Goal: Transaction & Acquisition: Purchase product/service

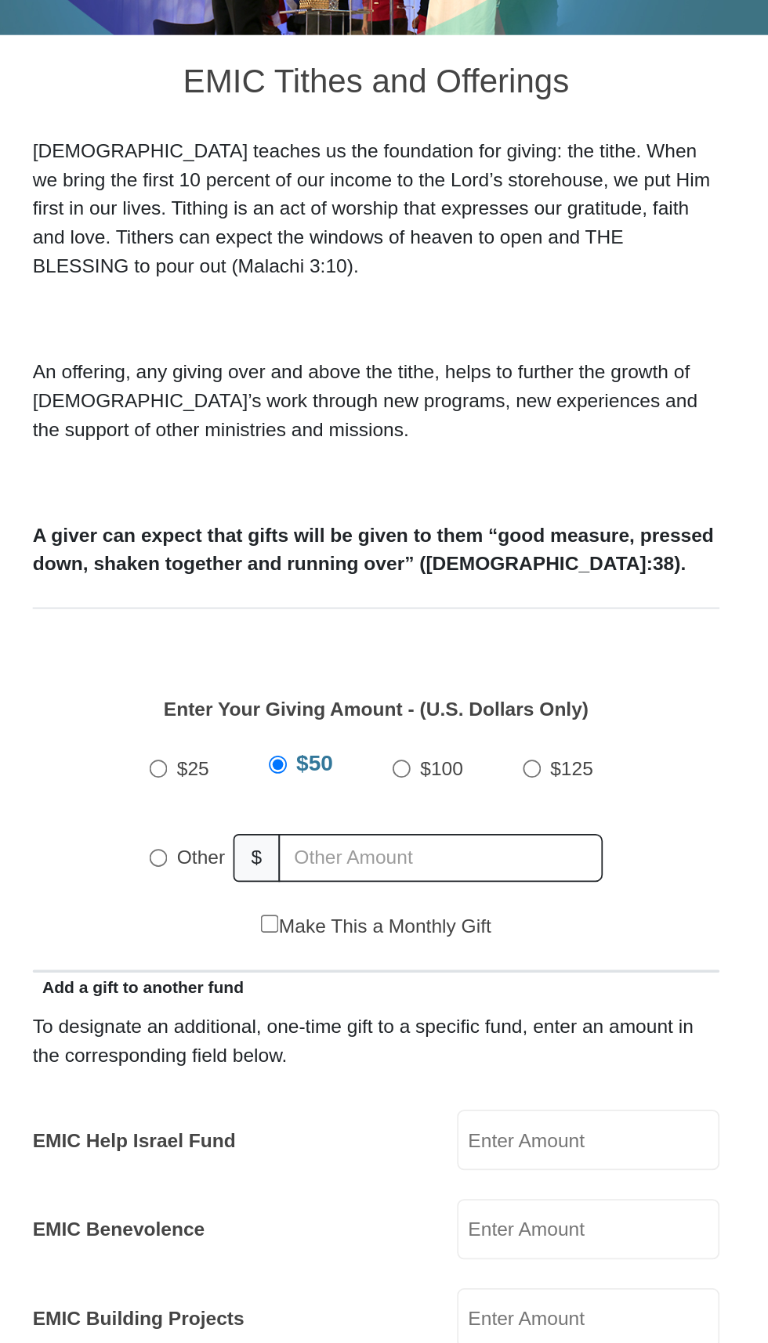
click at [260, 852] on input "Other" at bounding box center [260, 857] width 10 height 10
radio input "true"
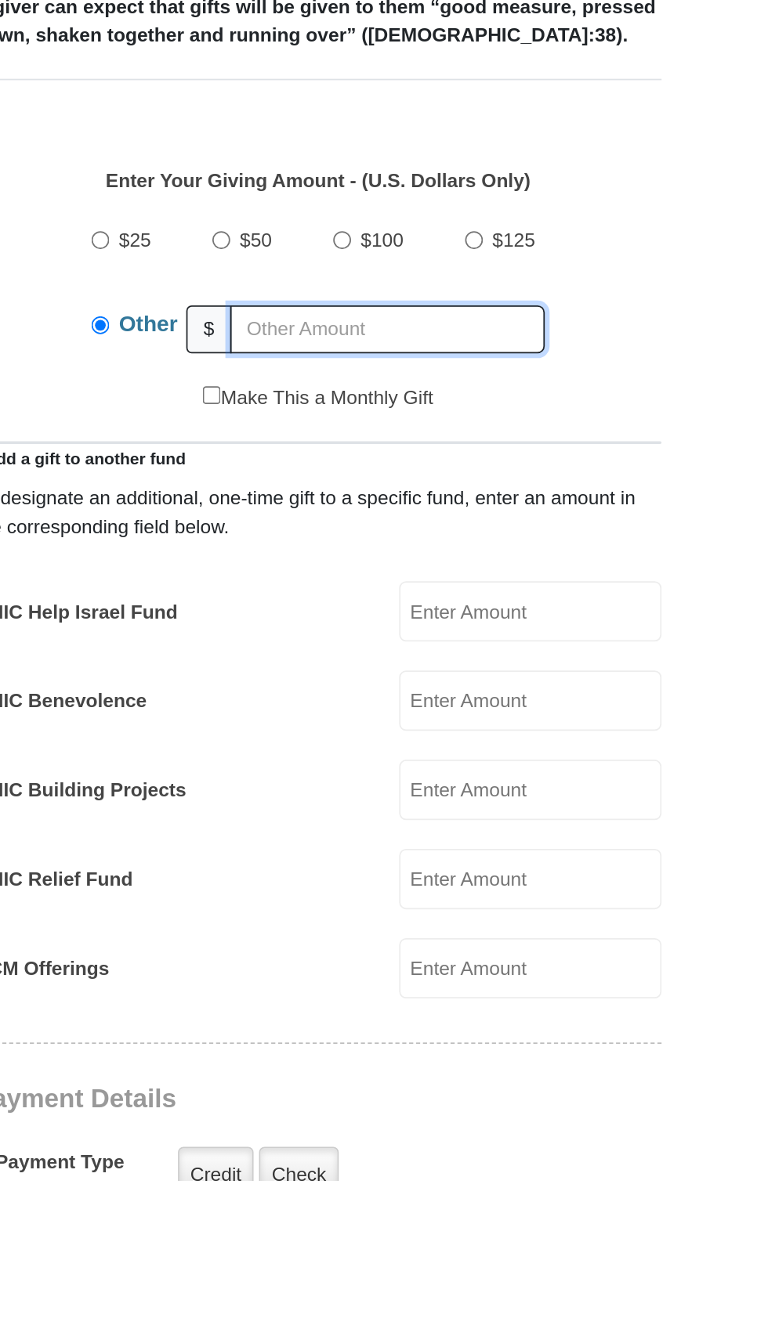
type input "281.00"
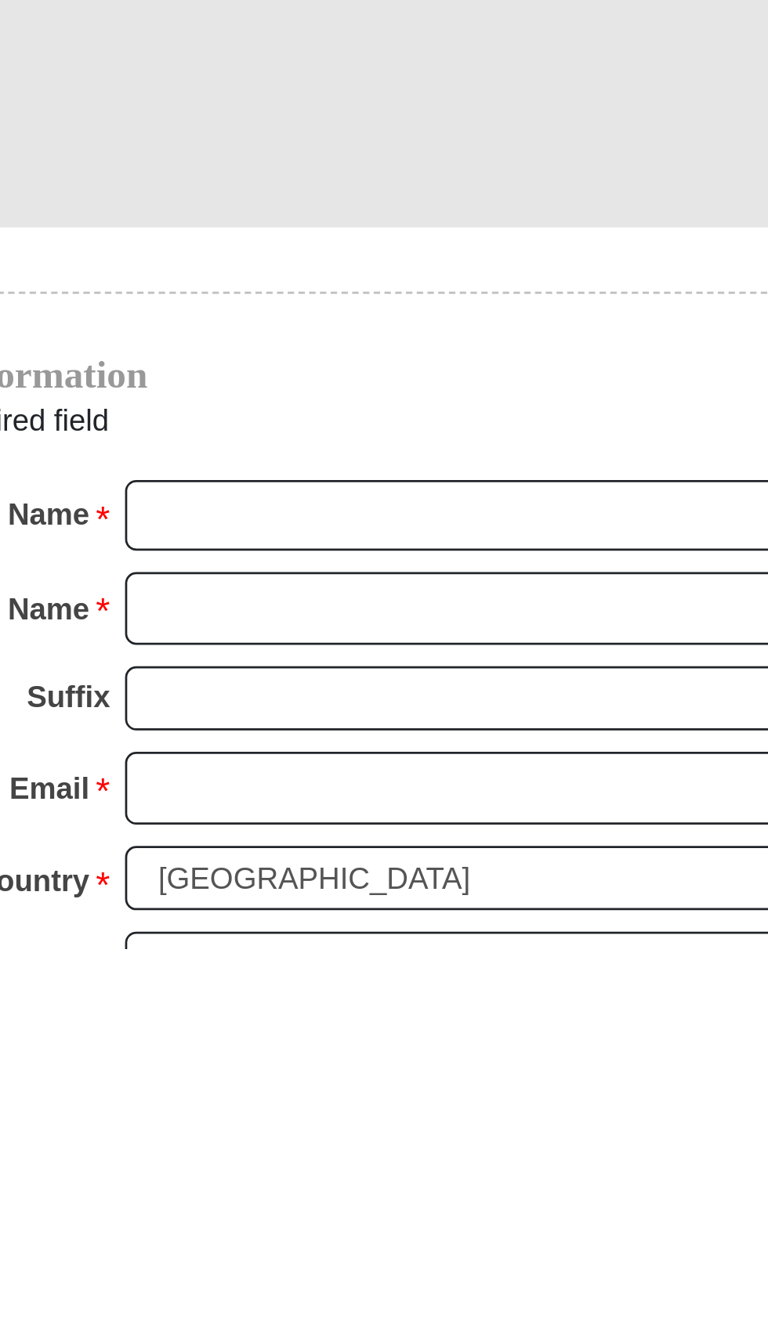
scroll to position [478, 0]
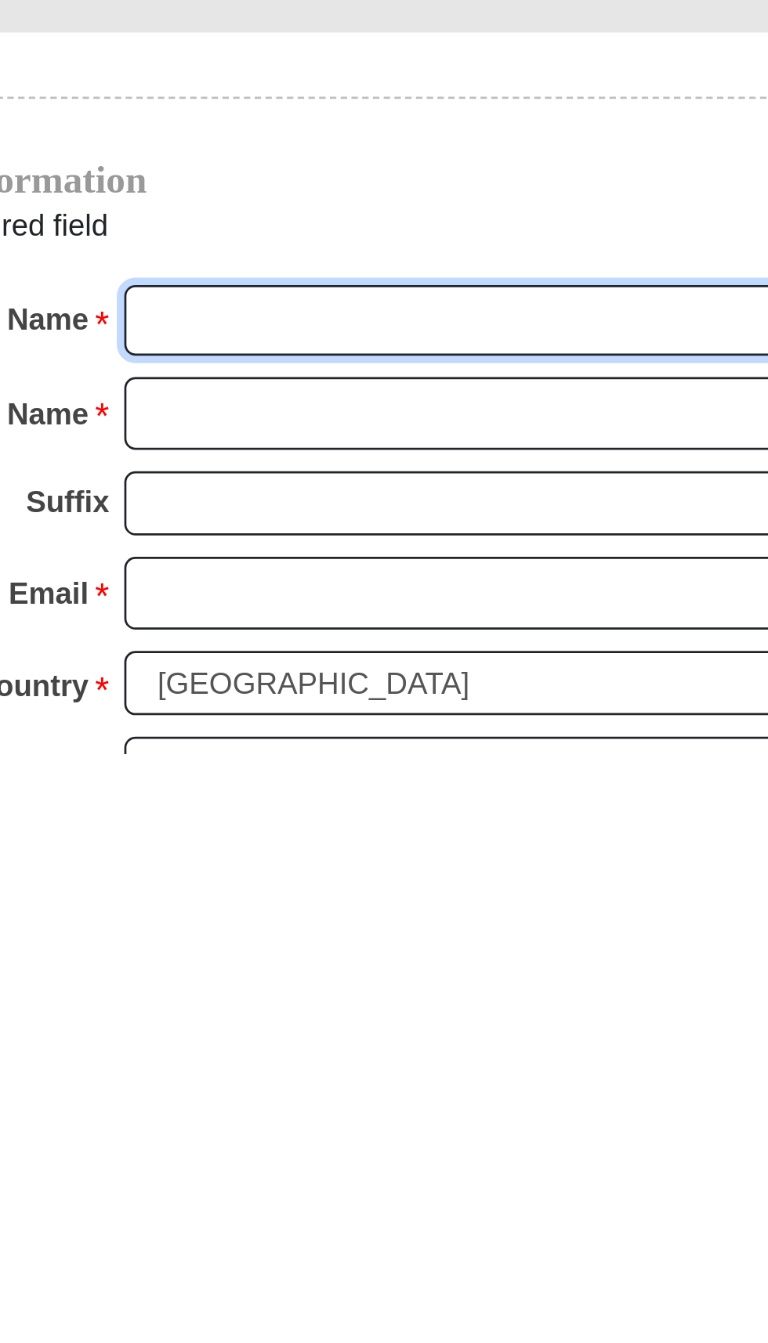
click at [441, 1172] on input "First Name *" at bounding box center [444, 1185] width 270 height 27
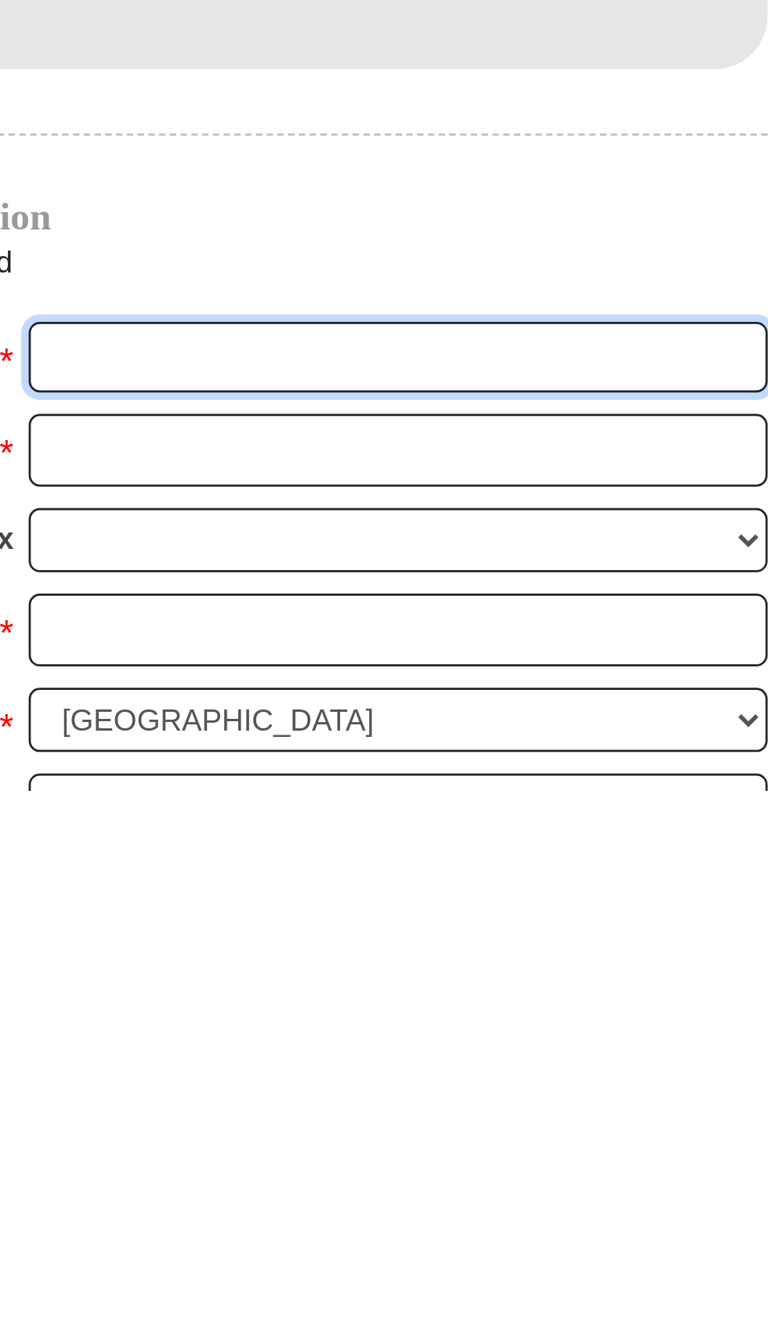
type input "[PERSON_NAME]"
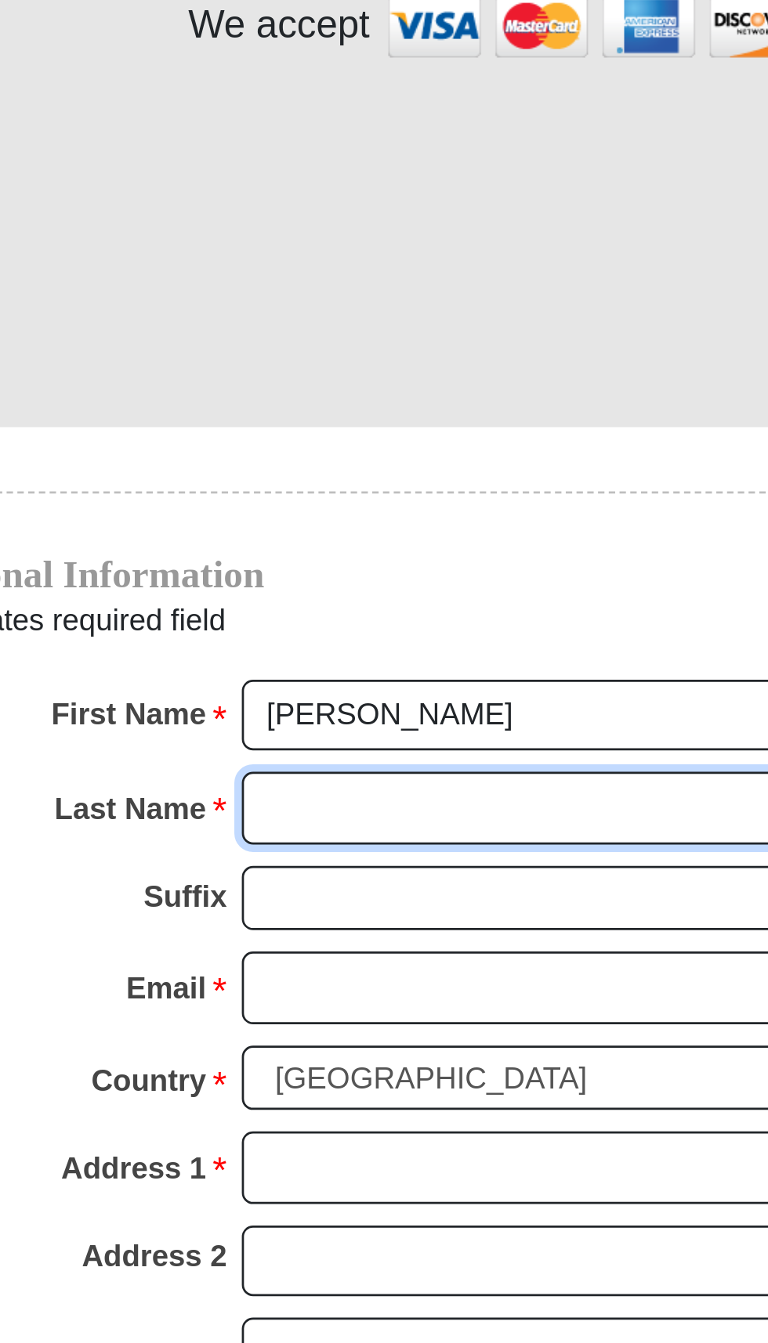
click at [403, 1134] on input "Last Name *" at bounding box center [444, 1147] width 270 height 27
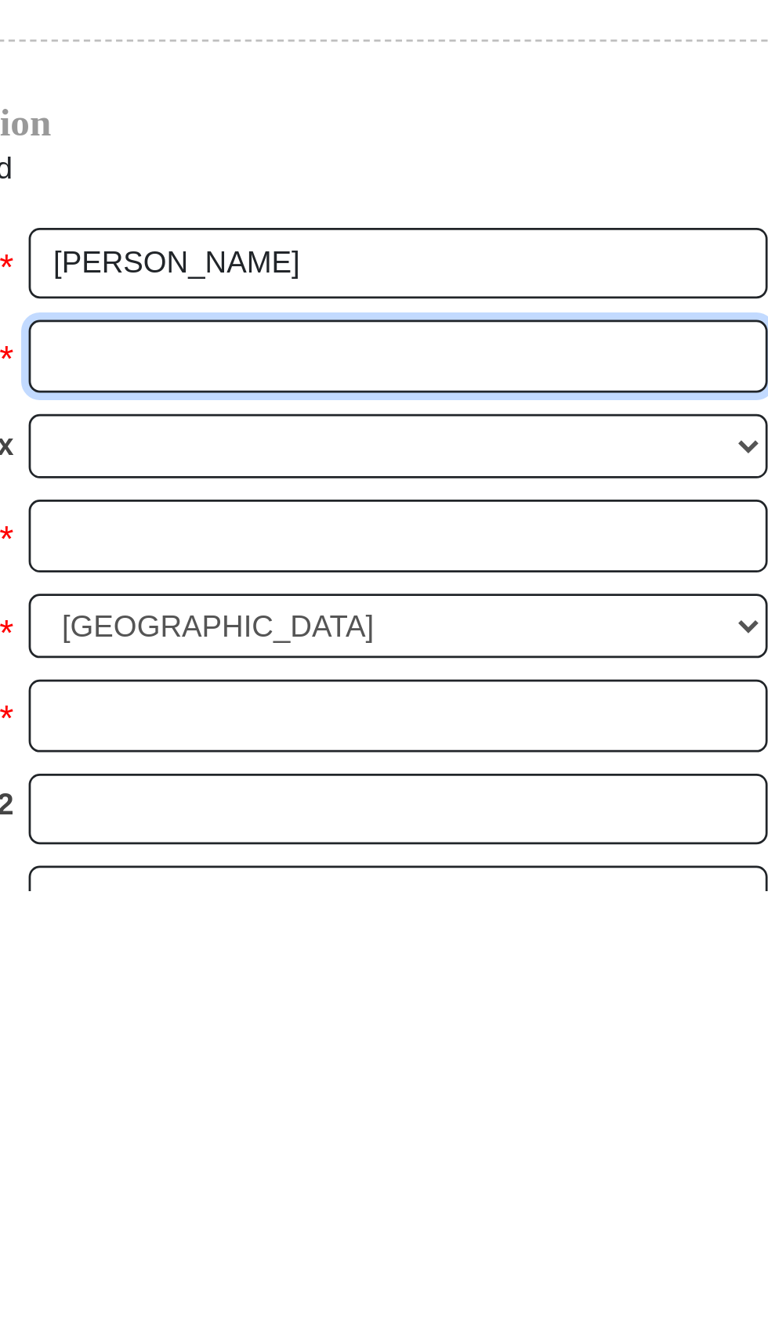
type input "Orridge"
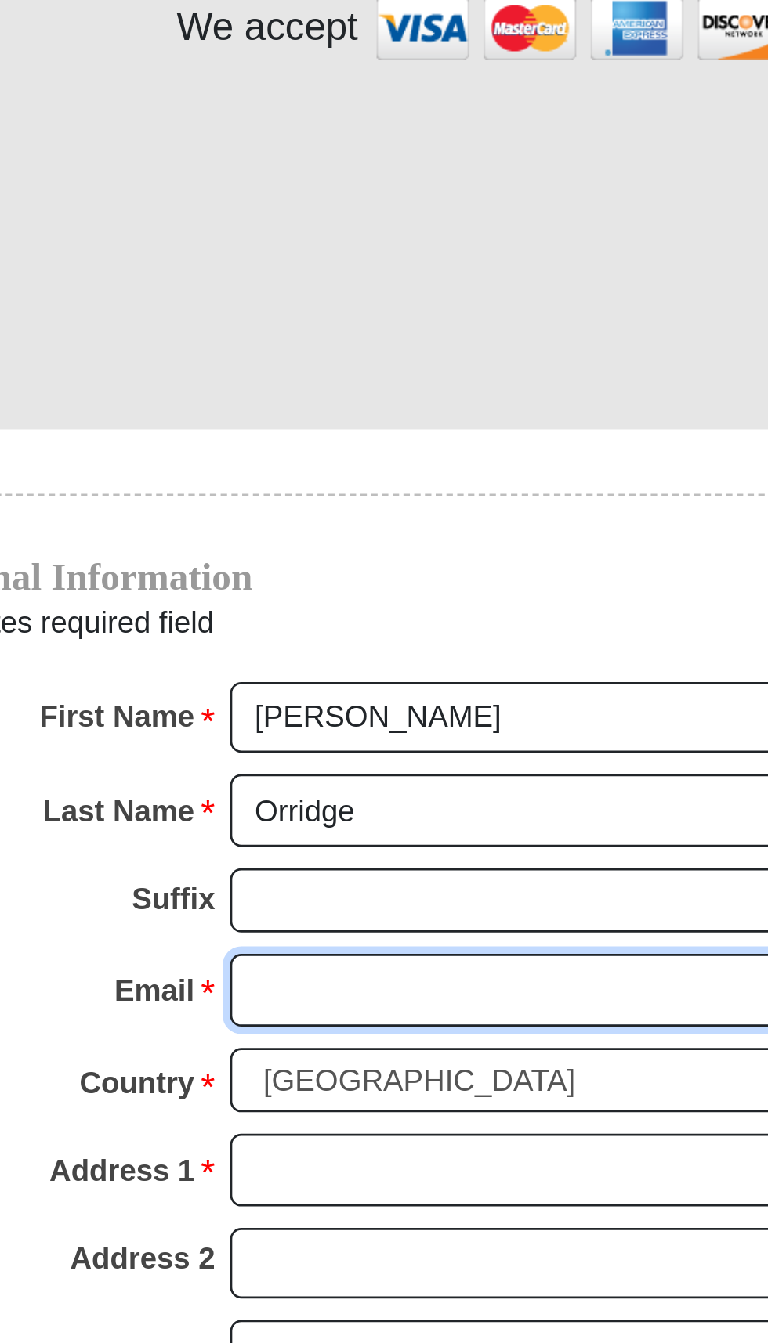
click at [412, 1201] on input "Email *" at bounding box center [444, 1214] width 270 height 27
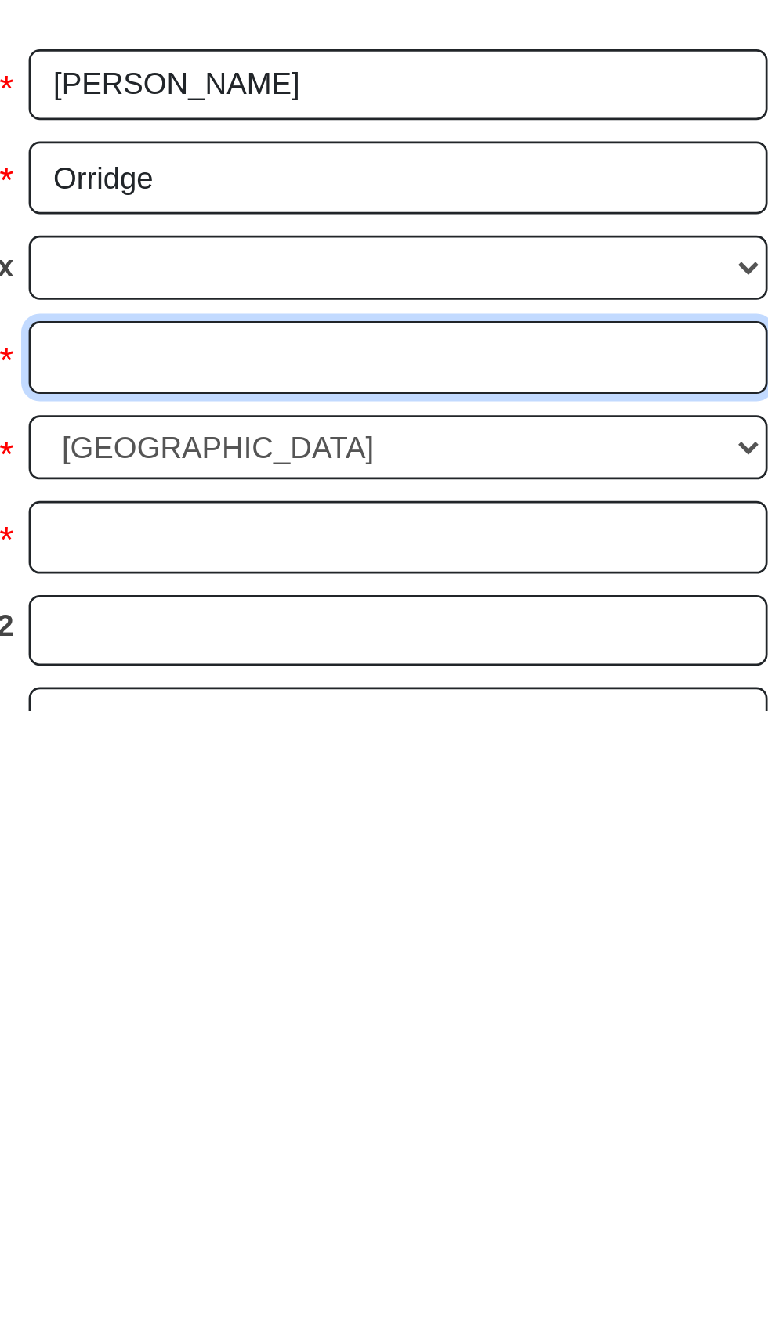
type input "[EMAIL_ADDRESS][DOMAIN_NAME]"
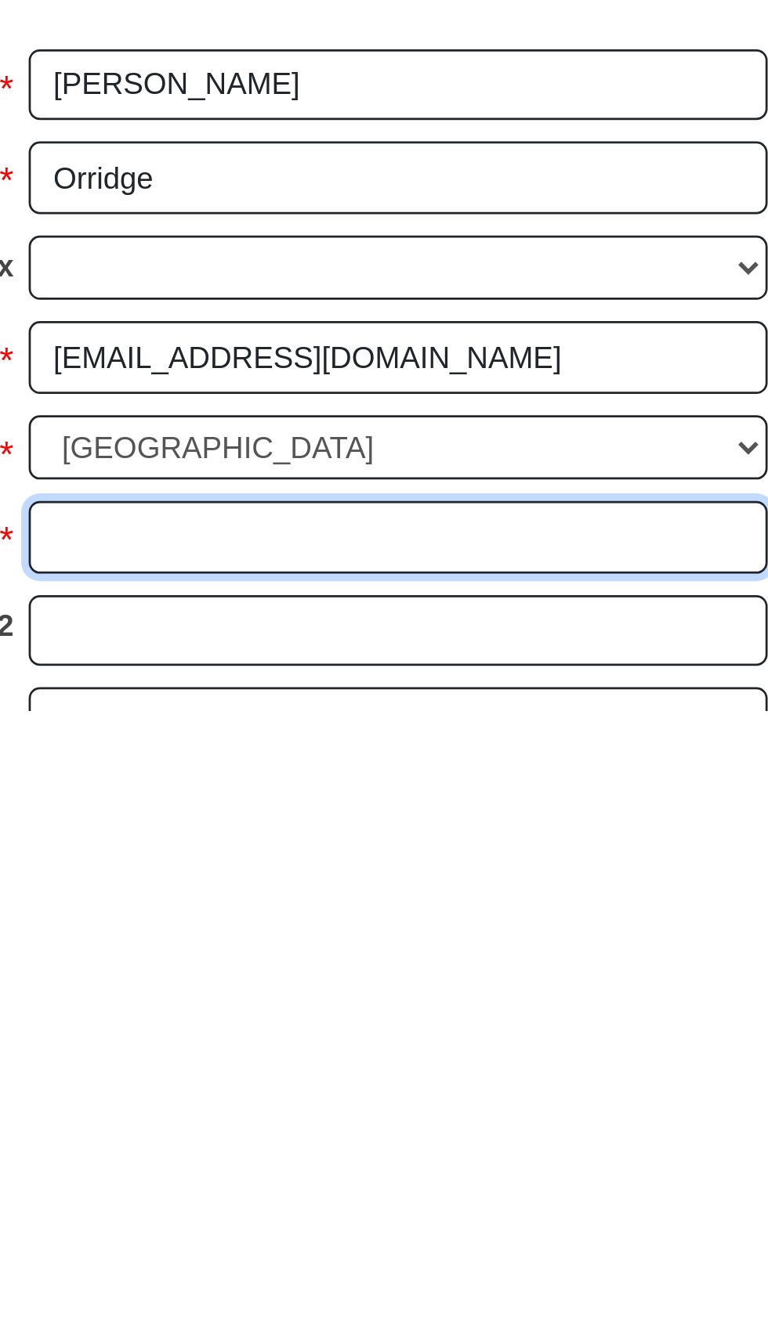
type input "[STREET_ADDRESS]"
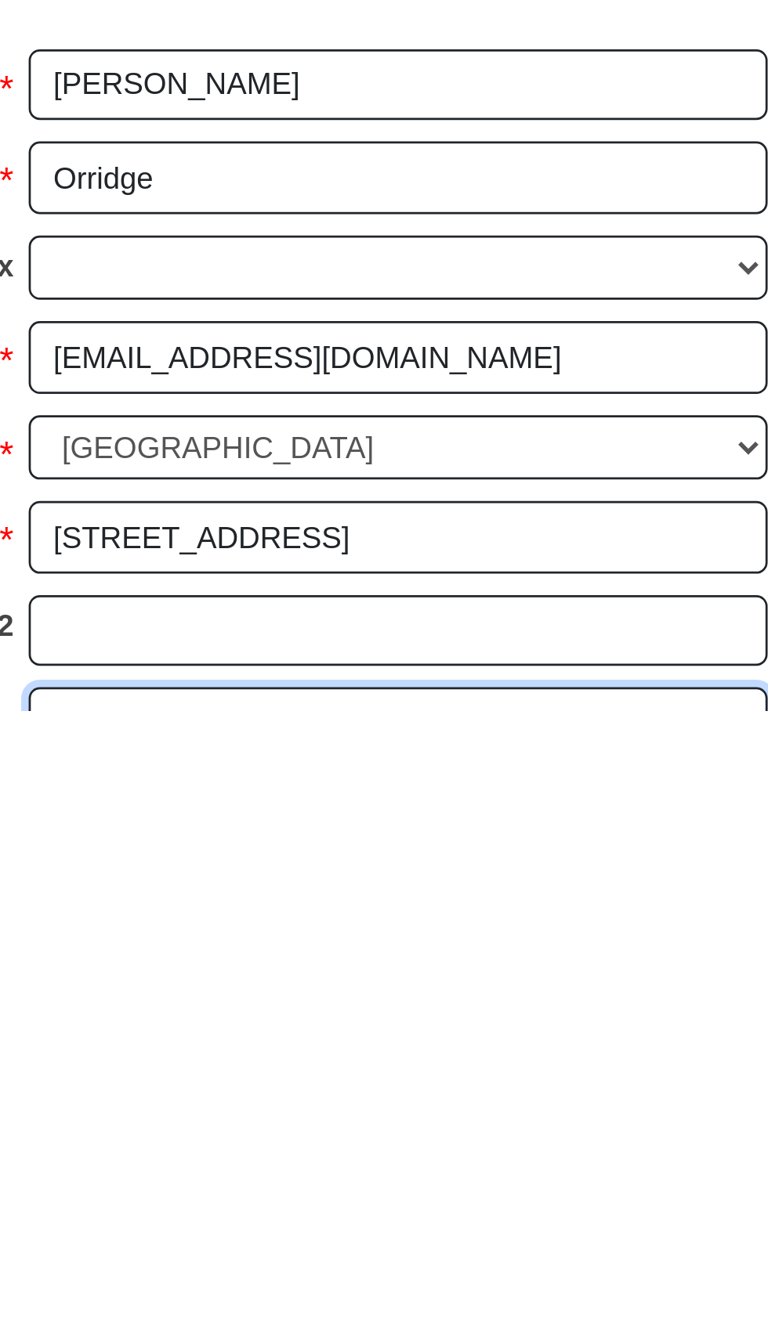
type input "Wilmington"
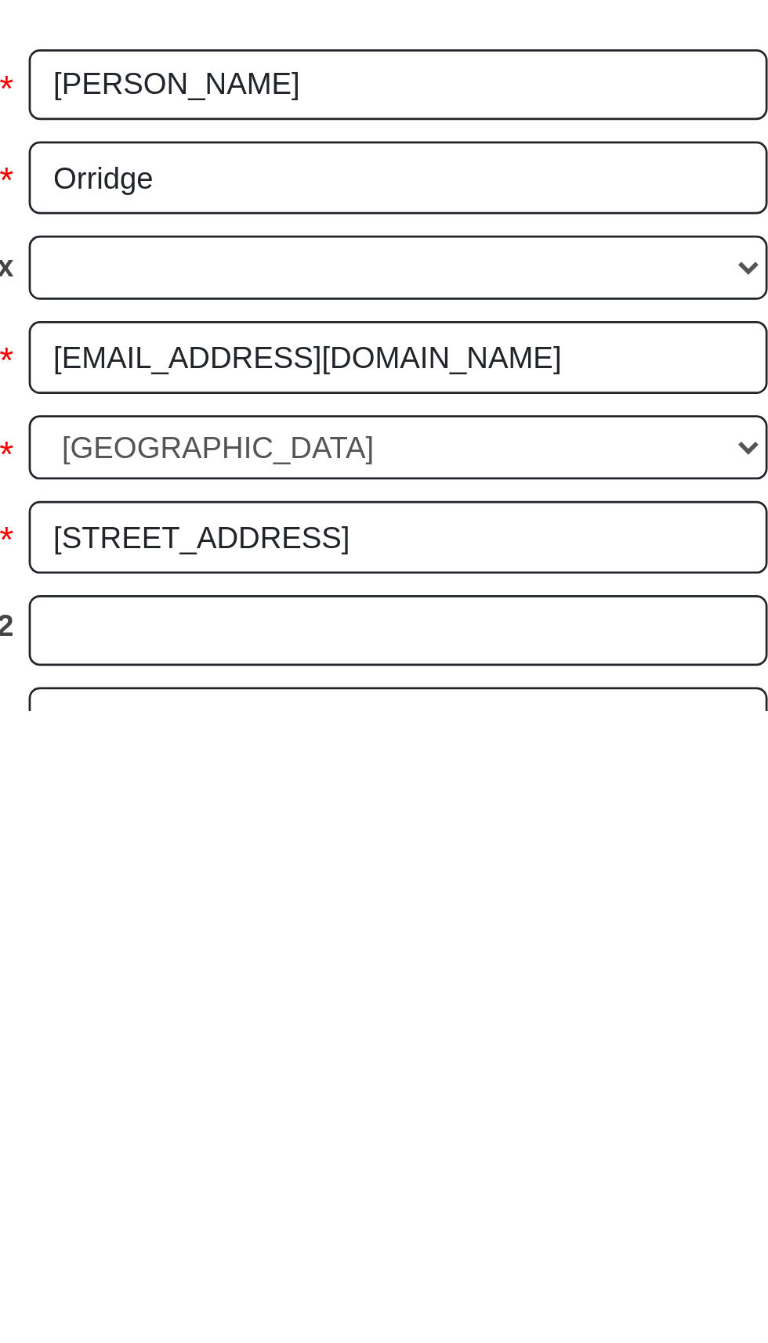
select select "DE"
type input "19802"
type input "7066275283"
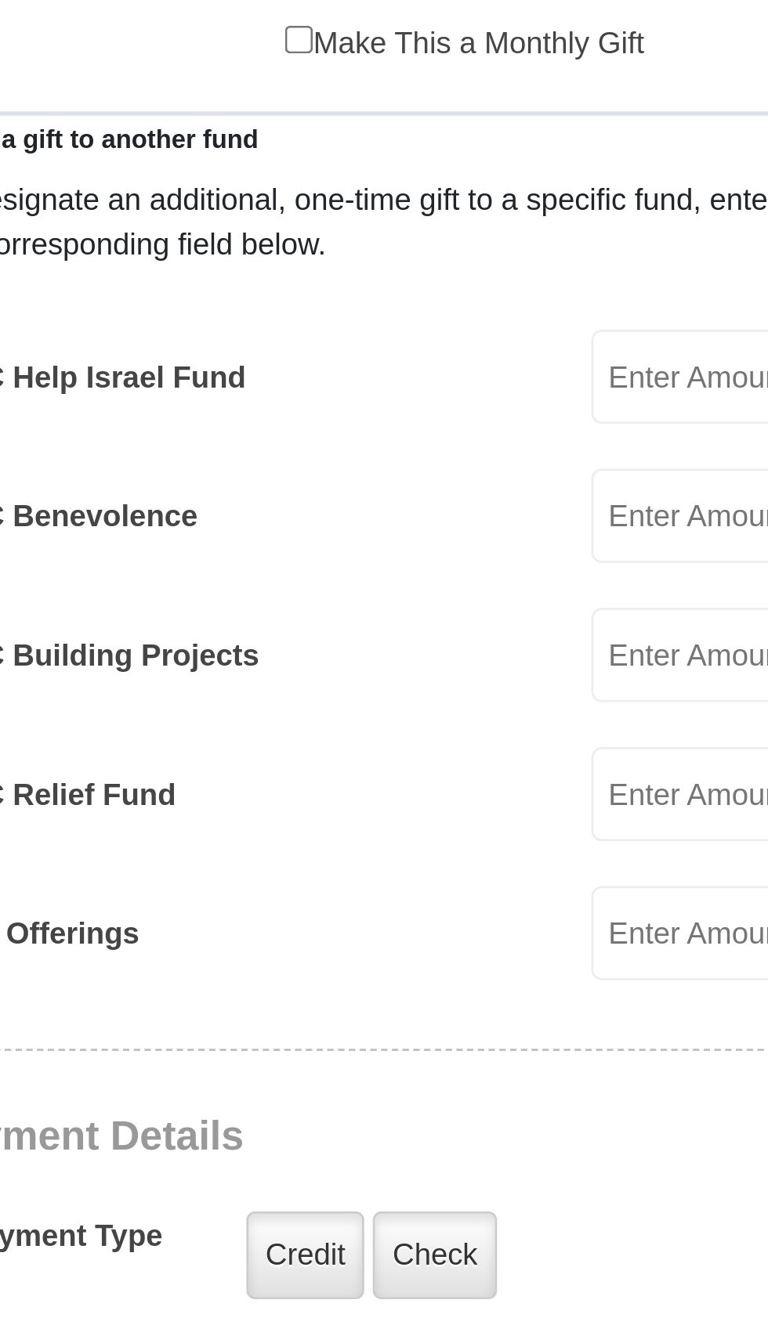
scroll to position [734, 0]
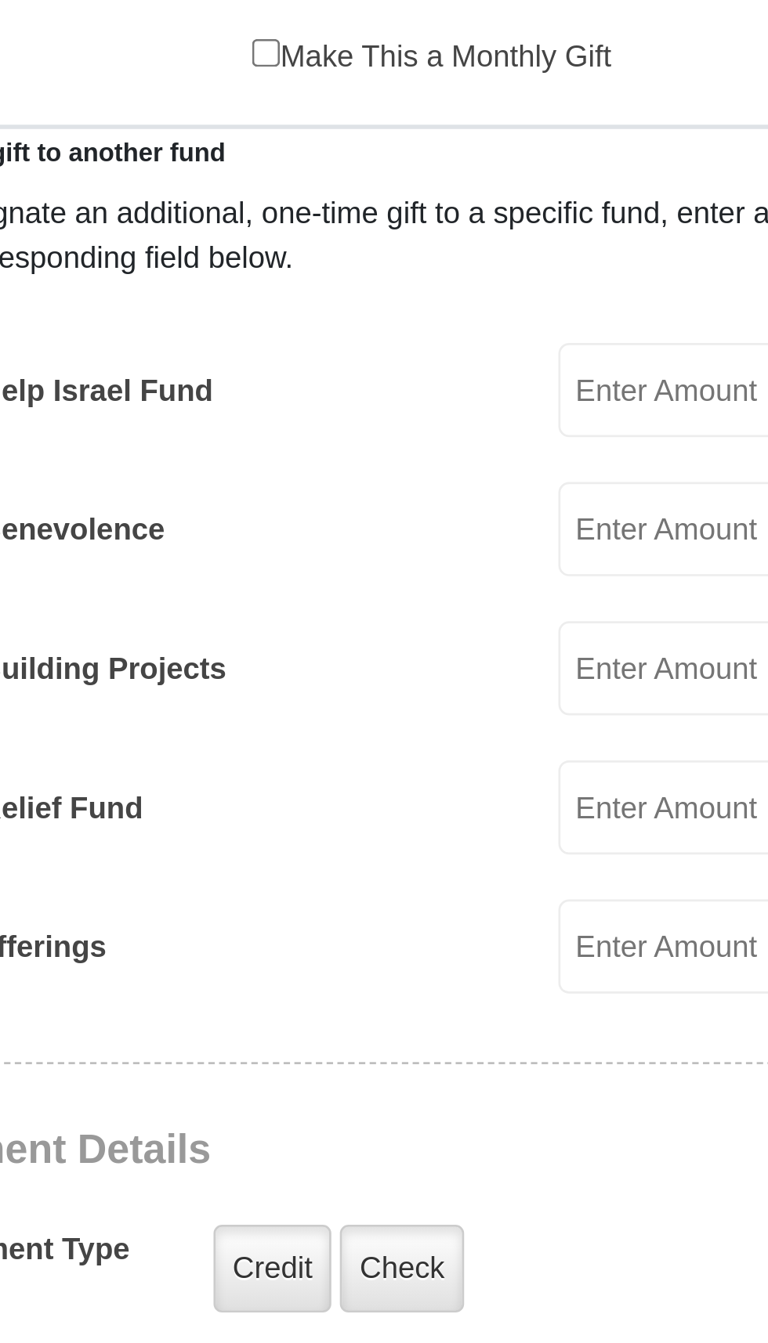
click at [459, 471] on input "KCM Offerings" at bounding box center [505, 488] width 150 height 34
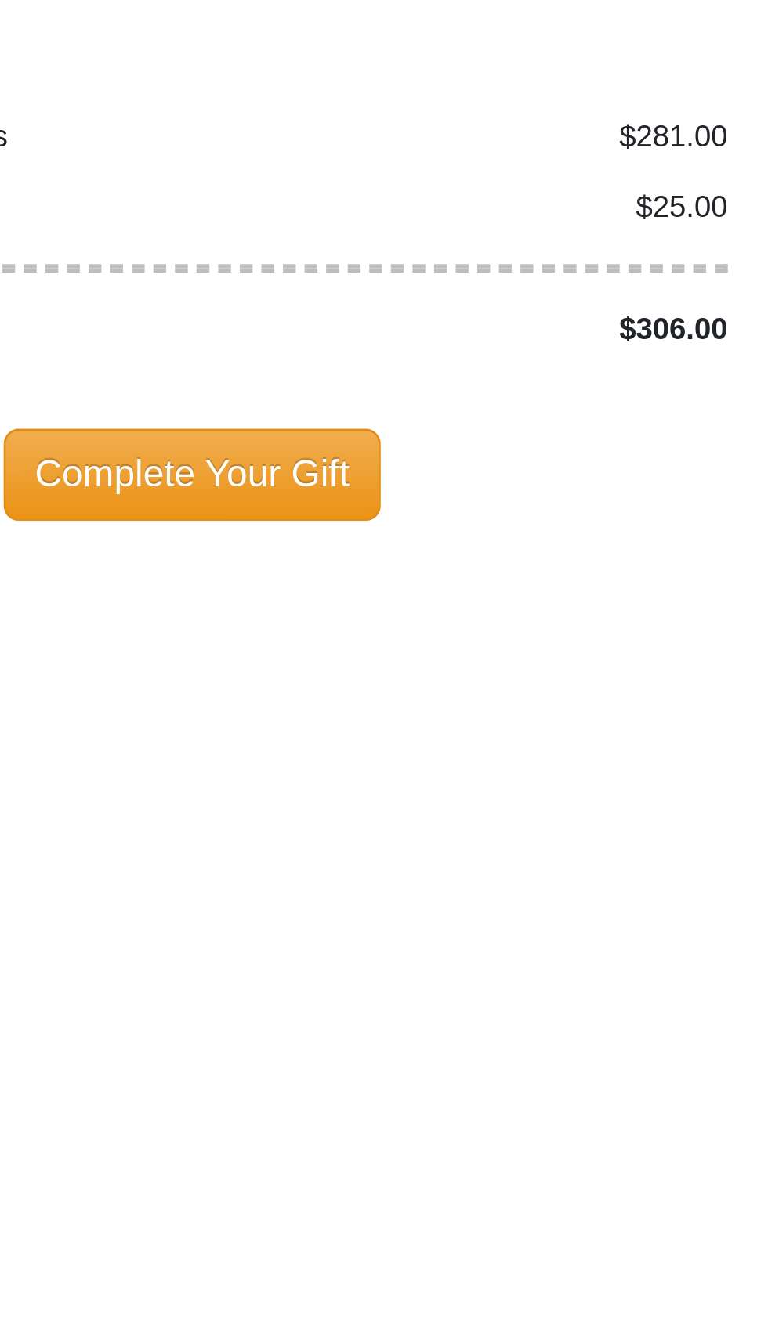
scroll to position [910, 0]
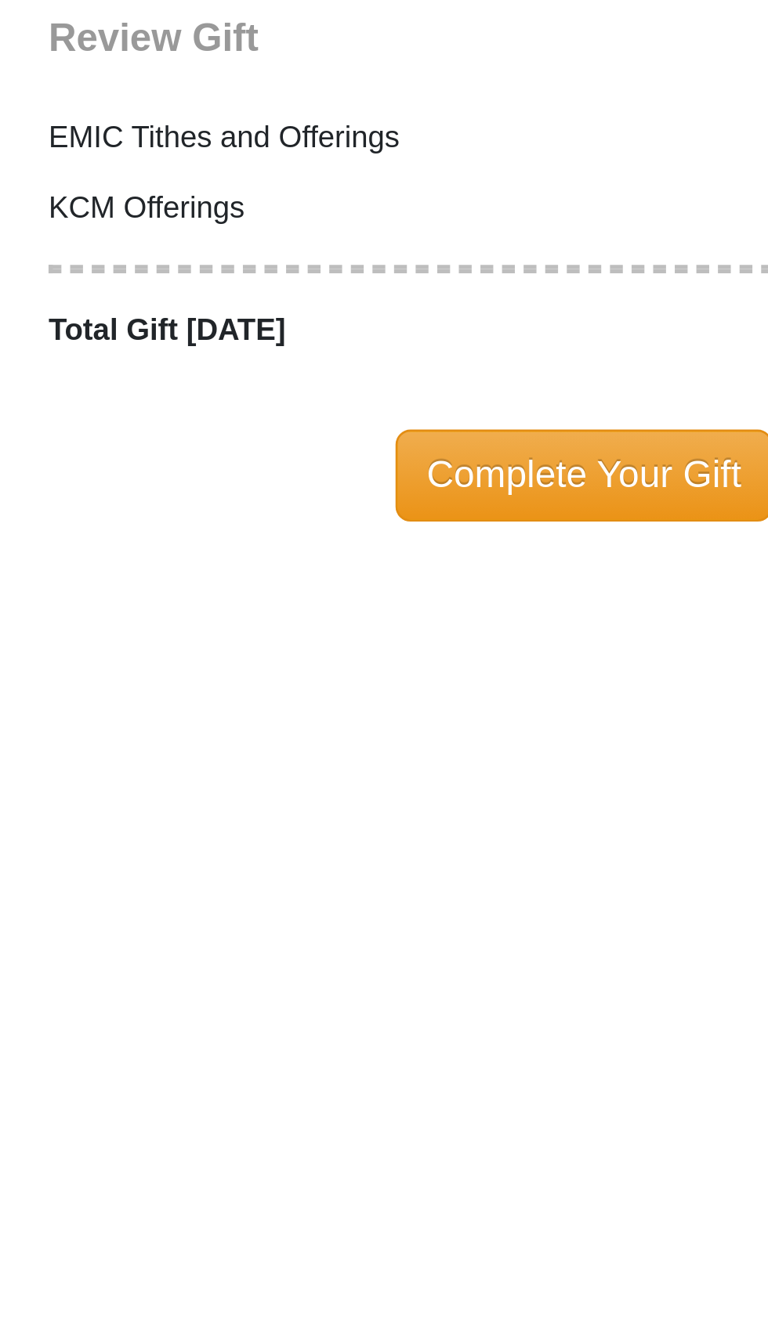
type input "25.00"
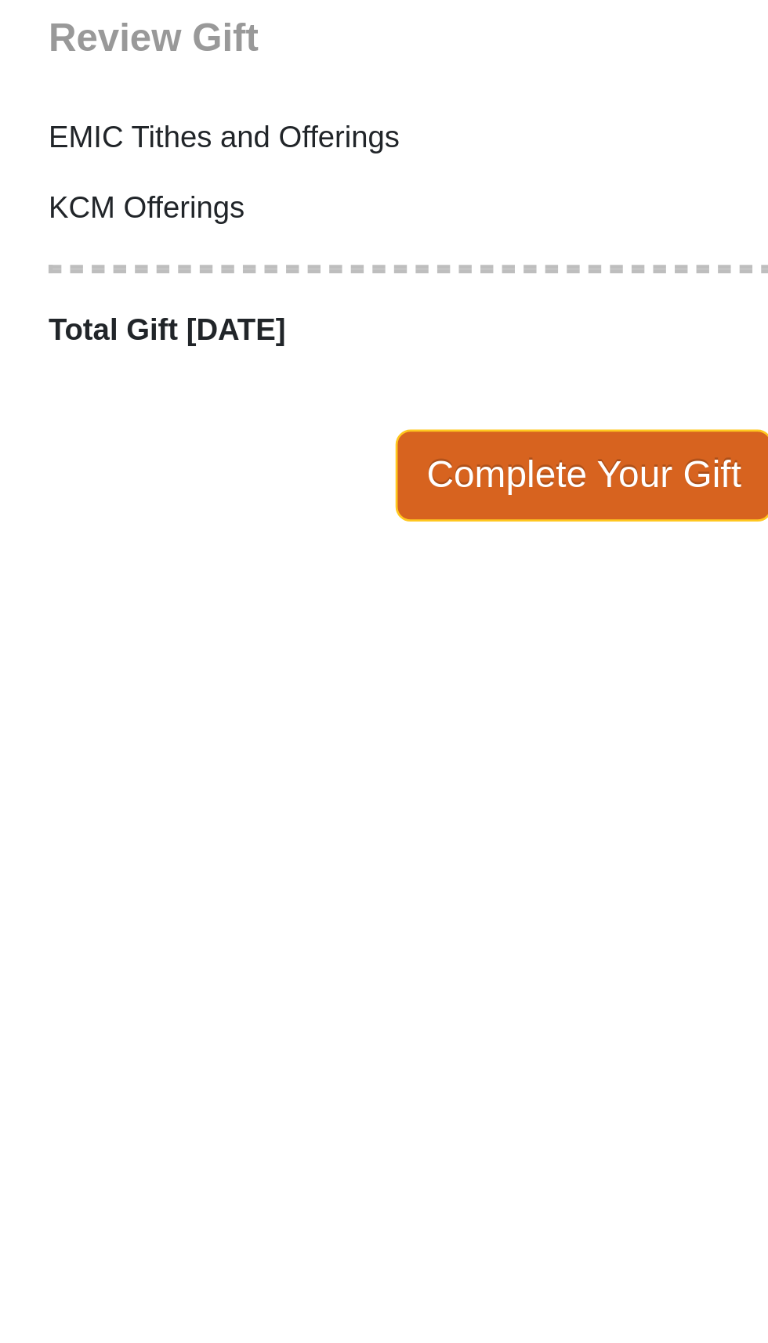
click at [396, 1292] on span "Complete Your Gift" at bounding box center [384, 1308] width 139 height 33
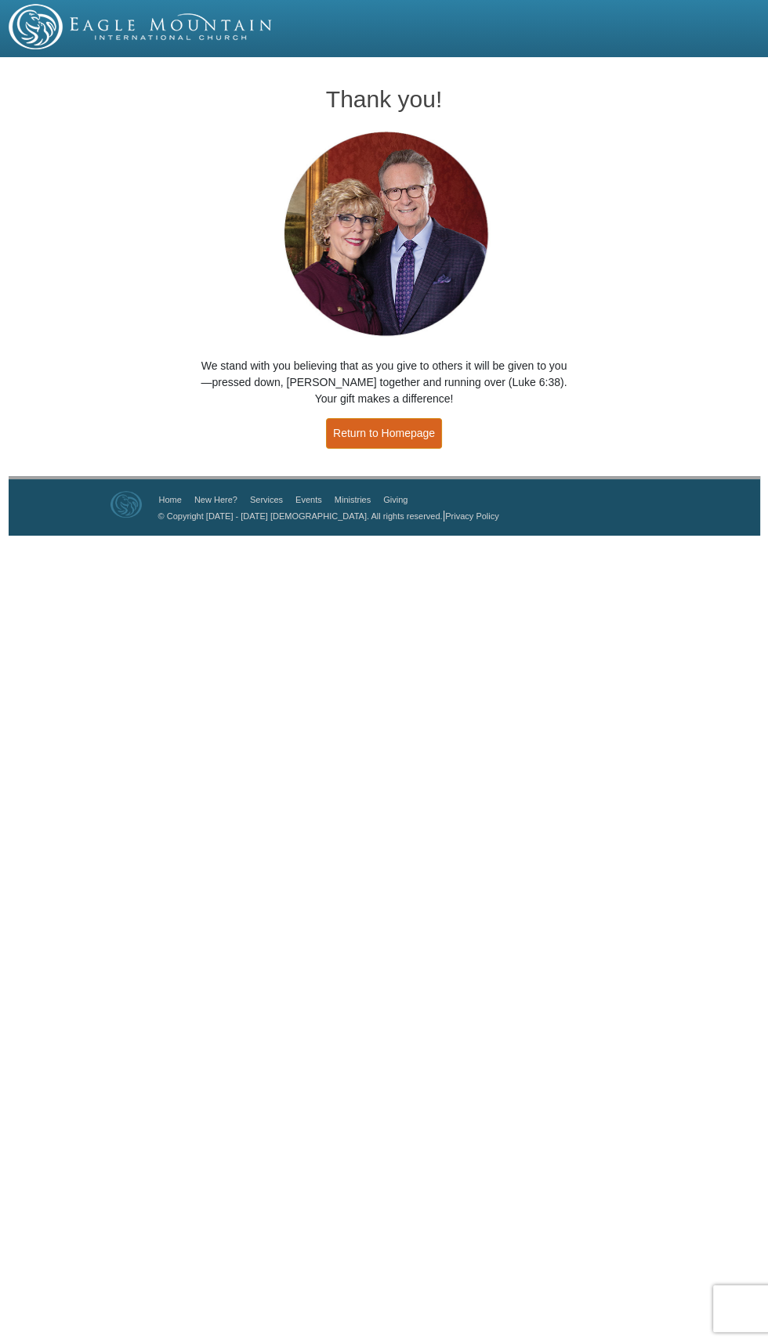
click at [385, 435] on link "Return to Homepage" at bounding box center [384, 433] width 116 height 31
